Goal: Information Seeking & Learning: Learn about a topic

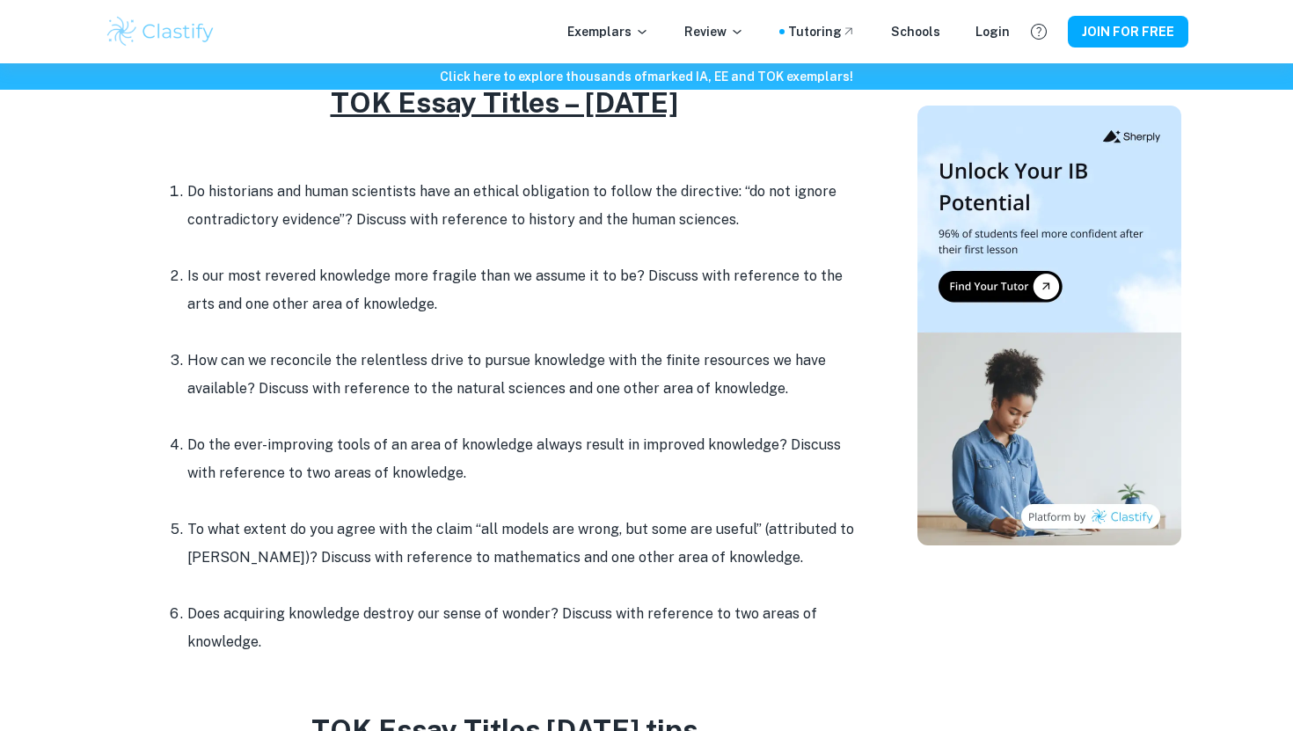
scroll to position [767, 0]
drag, startPoint x: 174, startPoint y: 193, endPoint x: 267, endPoint y: 642, distance: 458.1
click at [267, 642] on ol "Do historians and human scientists have an ethical obligation to follow the dir…" at bounding box center [504, 418] width 704 height 478
copy ol "Do historians and human scientists have an ethical obligation to follow the dir…"
click at [602, 380] on li "How can we reconcile the relentless drive to pursue knowledge with the finite r…" at bounding box center [521, 389] width 668 height 84
